Goal: Task Accomplishment & Management: Use online tool/utility

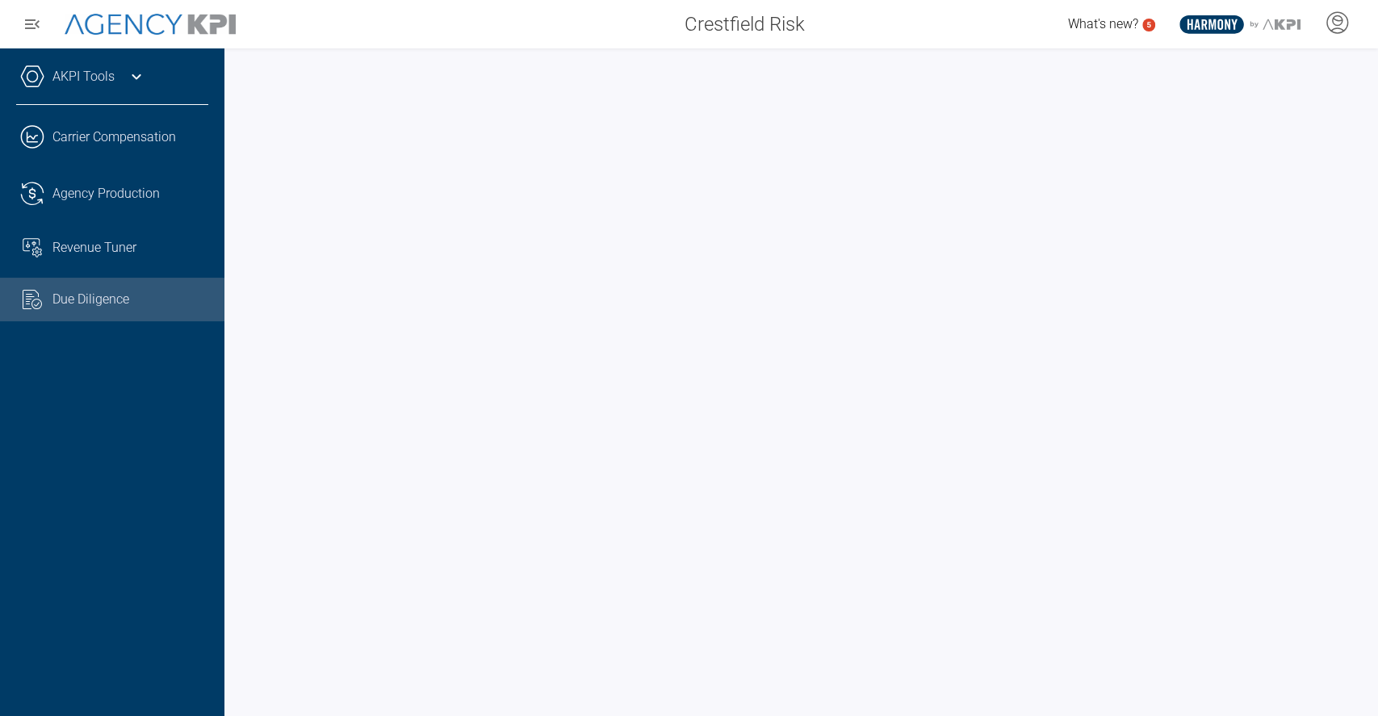
click at [114, 90] on div "AKPI Tools" at bounding box center [112, 85] width 192 height 40
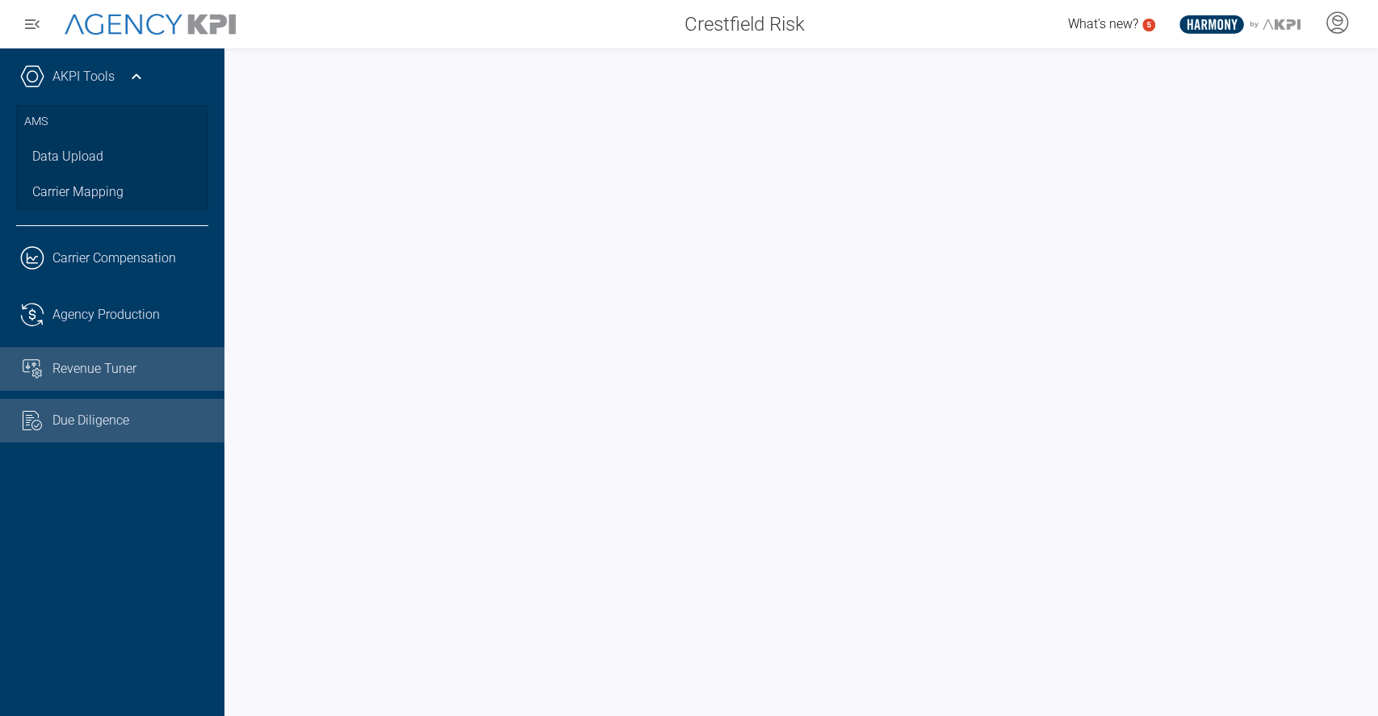
click at [142, 366] on div "Revenue Tuner" at bounding box center [130, 368] width 156 height 19
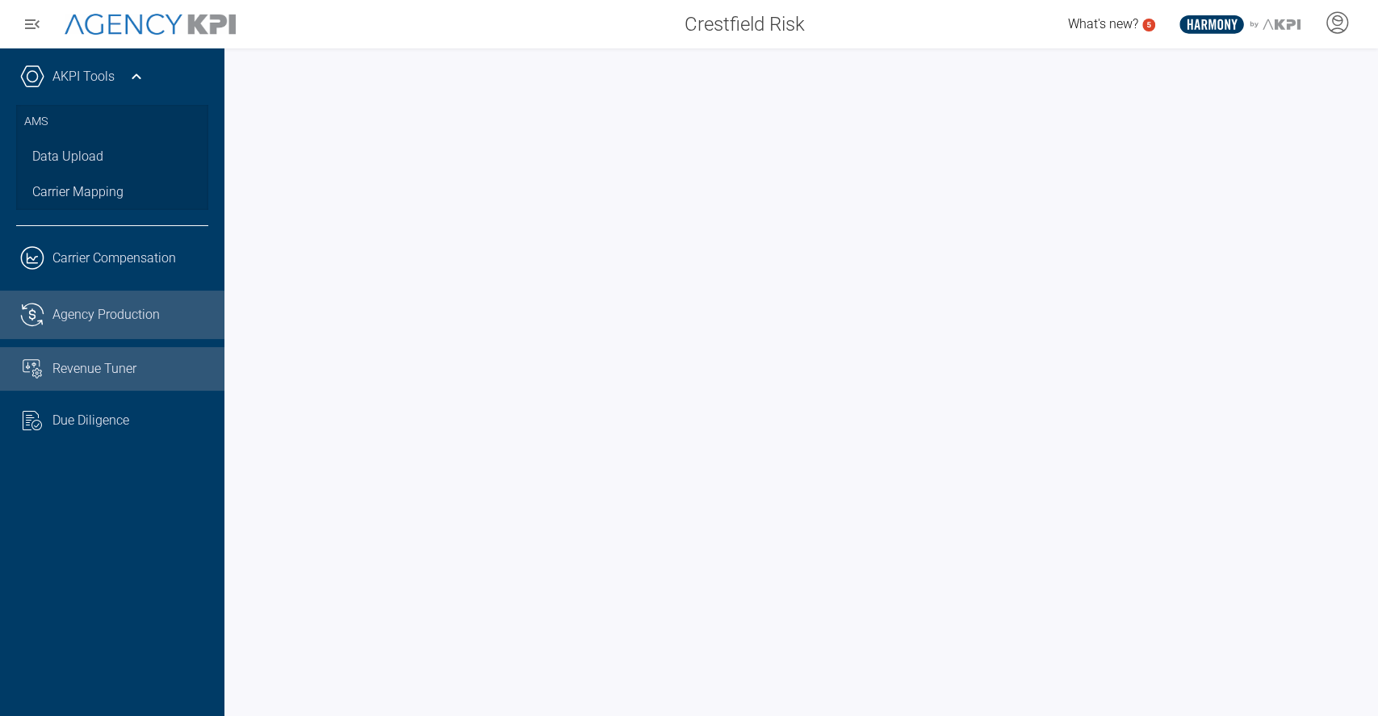
click at [138, 320] on span "Agency Production" at bounding box center [105, 314] width 107 height 19
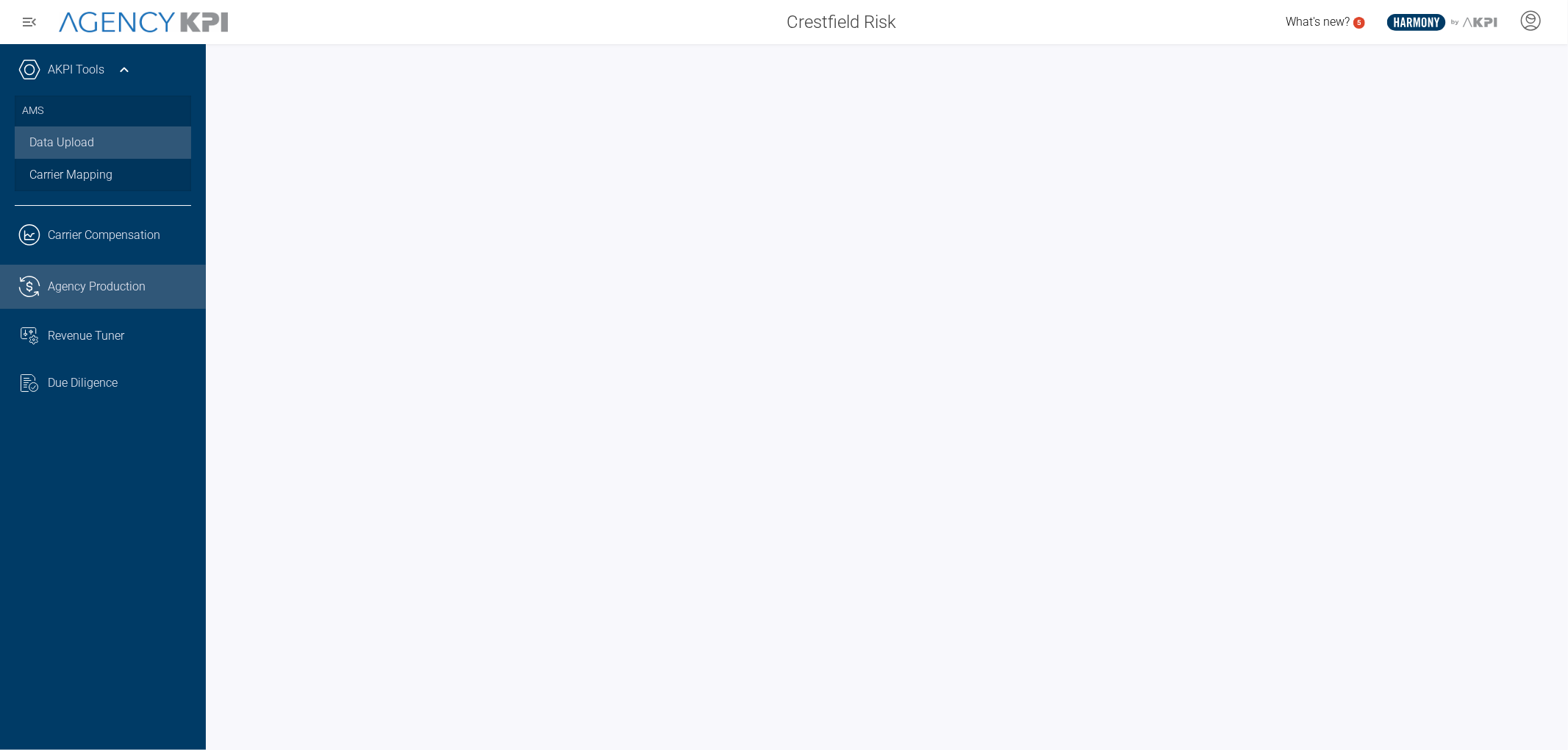
click at [119, 150] on link "Data Upload" at bounding box center [103, 143] width 177 height 33
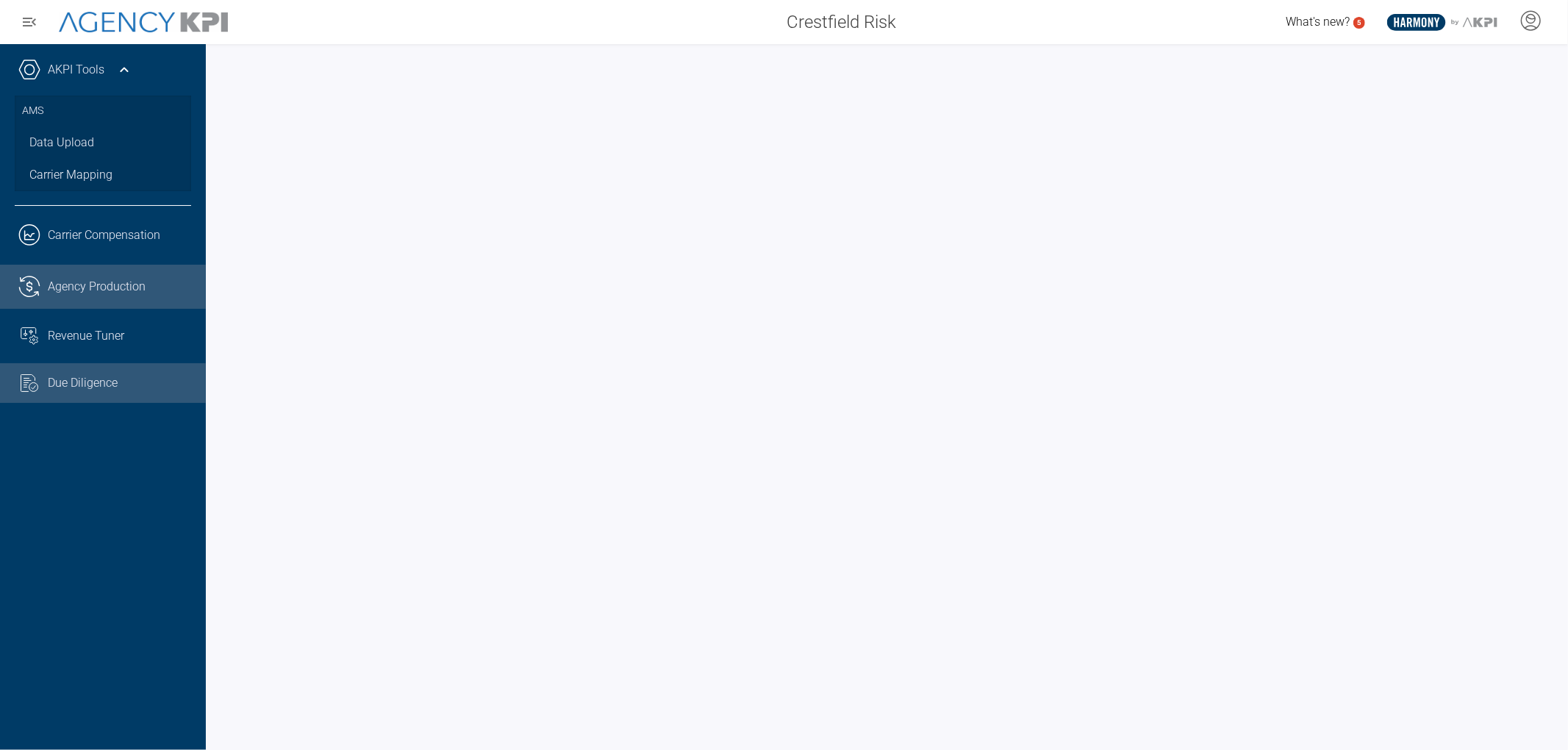
click at [118, 378] on div "Due Diligence" at bounding box center [118, 382] width 143 height 17
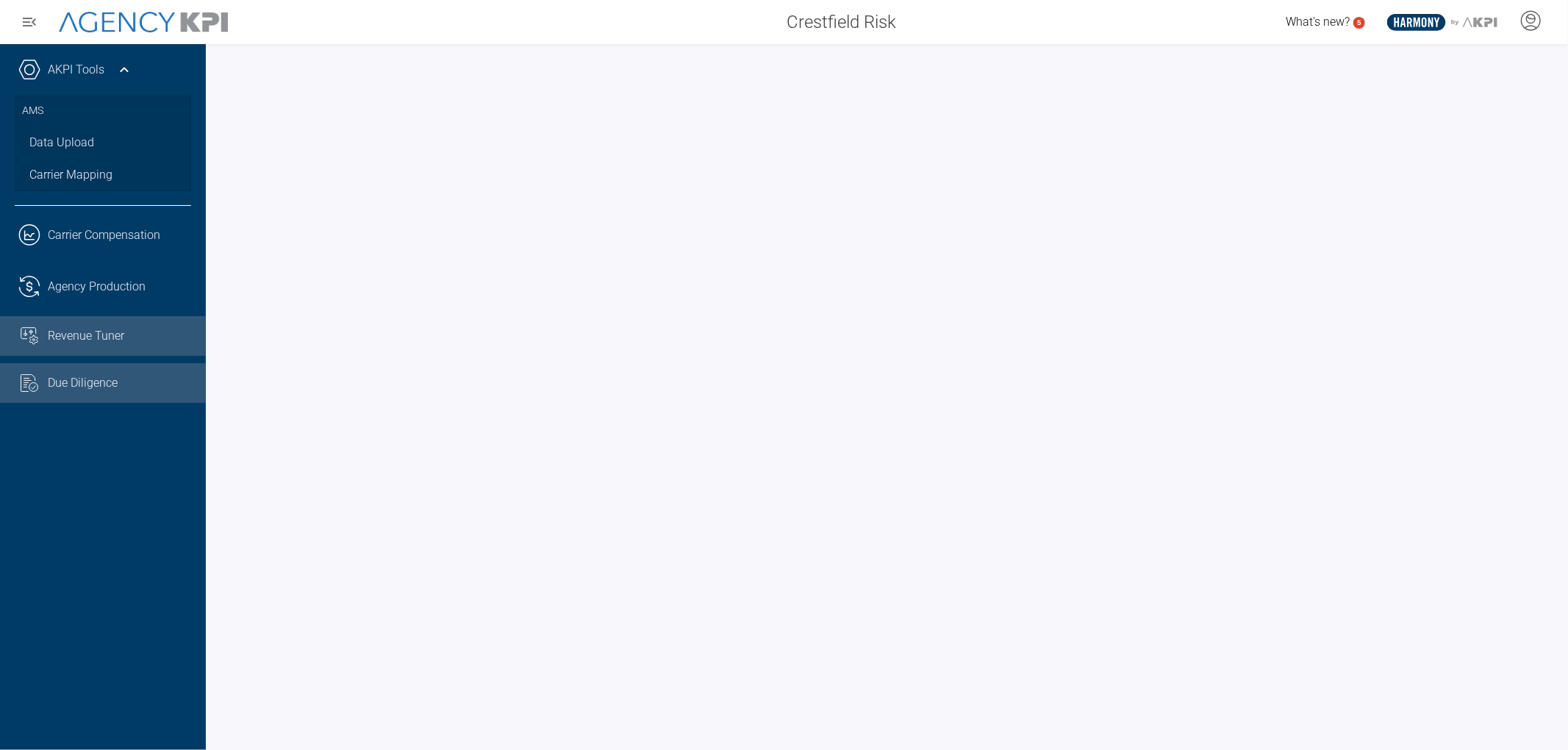
click at [124, 345] on link "Revenue Tuner" at bounding box center [103, 336] width 206 height 40
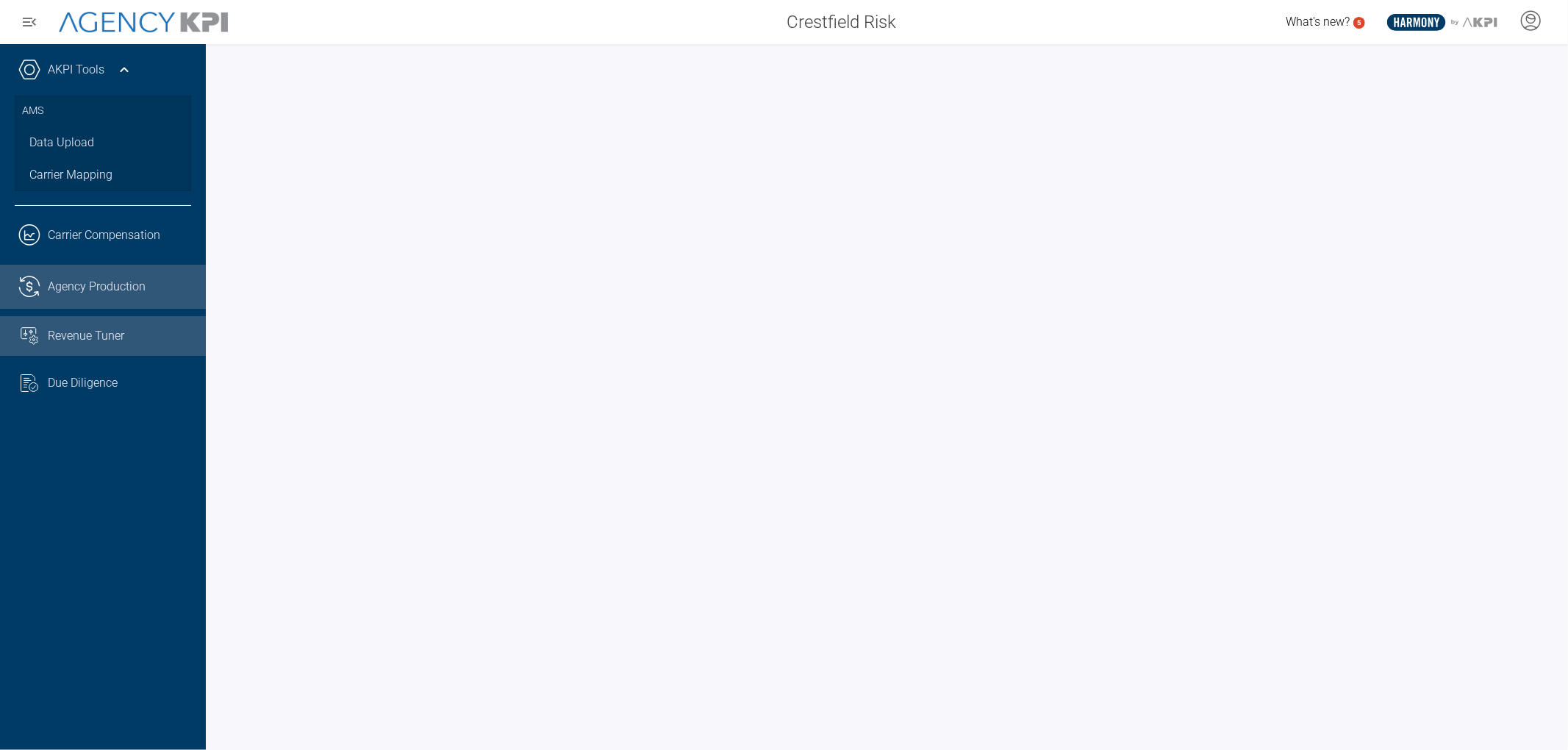
click at [117, 280] on span "Agency Production" at bounding box center [96, 286] width 97 height 17
click at [30, 109] on h3 "AMS" at bounding box center [103, 111] width 162 height 31
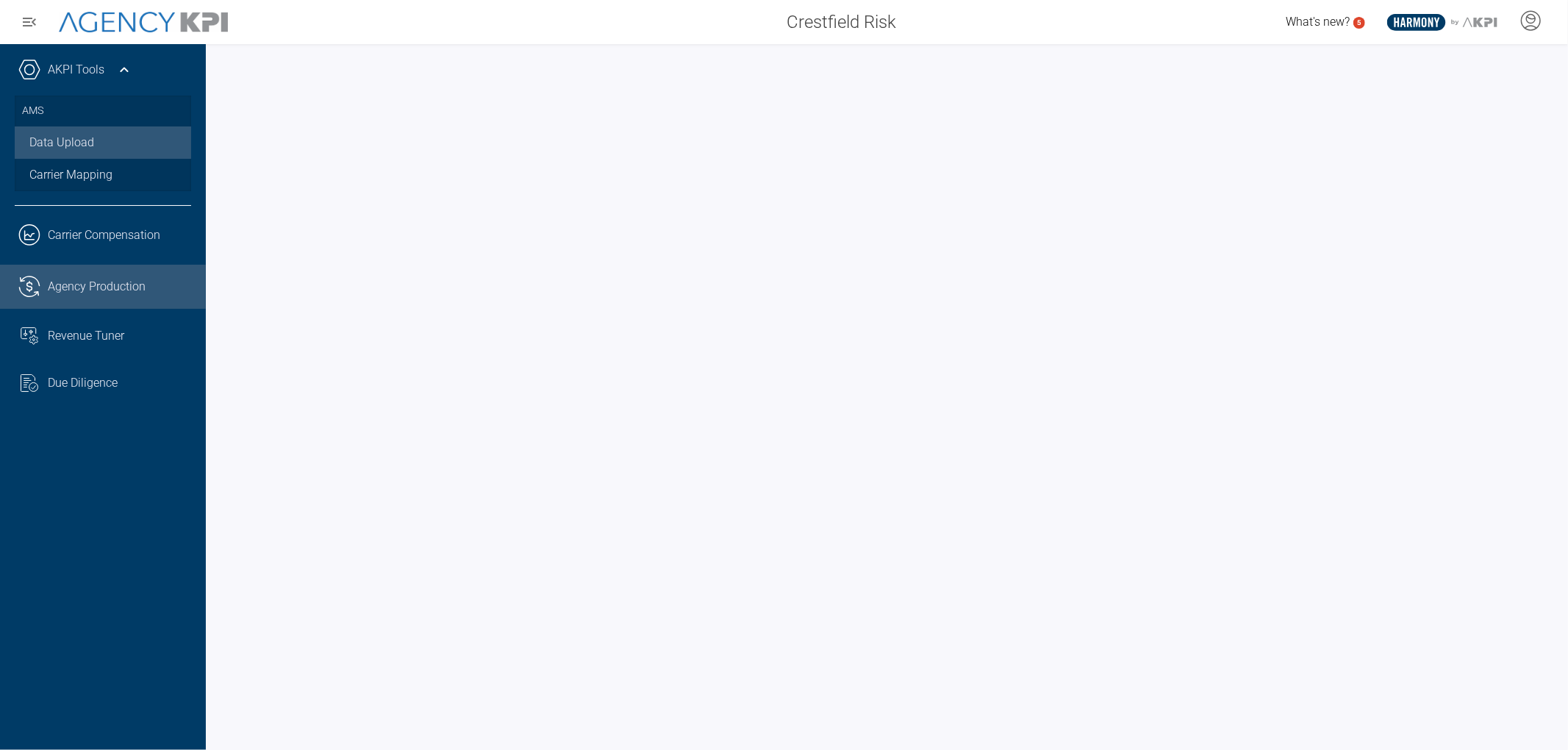
click at [63, 139] on link "Data Upload" at bounding box center [103, 143] width 177 height 33
click at [75, 192] on div "AKPI Tools AMS Data Upload Carrier Mapping" at bounding box center [103, 132] width 177 height 147
click at [75, 182] on link "Carrier Mapping" at bounding box center [103, 175] width 177 height 33
